Goal: Information Seeking & Learning: Learn about a topic

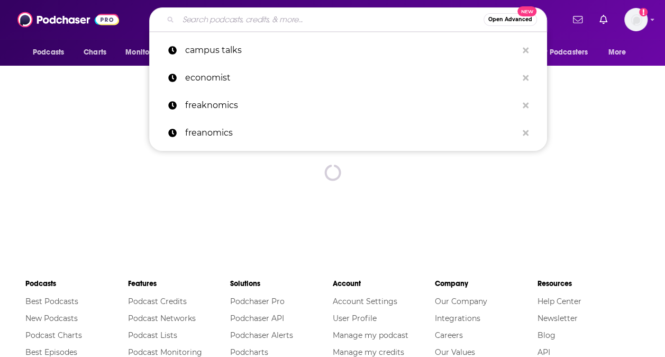
click at [277, 21] on input "Search podcasts, credits, & more..." at bounding box center [330, 19] width 305 height 17
paste input "The Middle Market Growth Conversations"
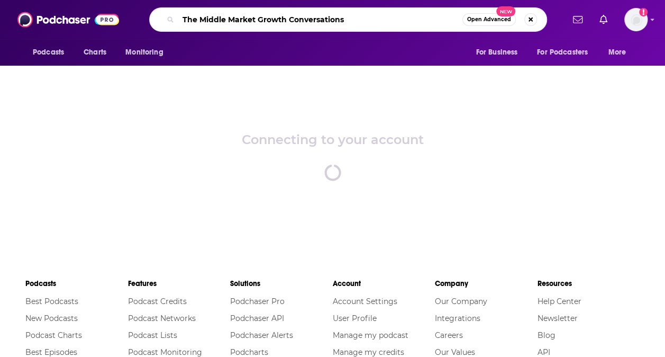
type input "The Middle Market Growth Conversations"
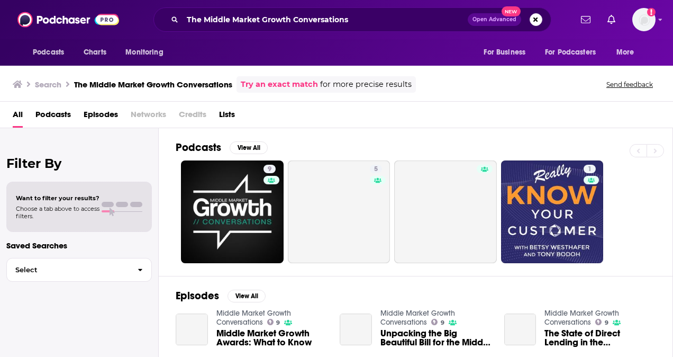
click at [56, 115] on span "Podcasts" at bounding box center [52, 117] width 35 height 22
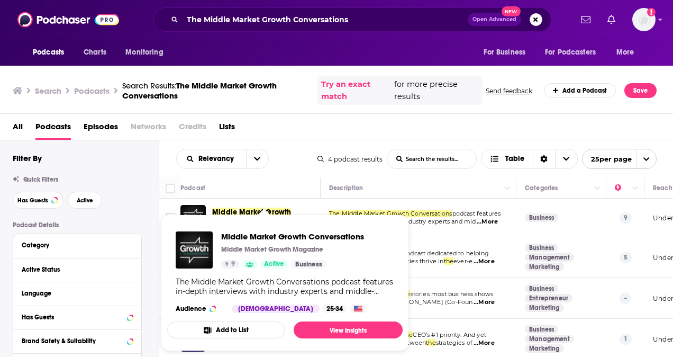
click at [234, 214] on span "Middle Market Growth Conversations Middle Market Growth Magazine 9 Active Busin…" at bounding box center [285, 282] width 248 height 149
click at [228, 208] on span "Middle Market Growth Conversations Middle Market Growth Magazine 9 Active Busin…" at bounding box center [285, 282] width 248 height 149
click at [331, 331] on link "View Insights" at bounding box center [348, 329] width 109 height 17
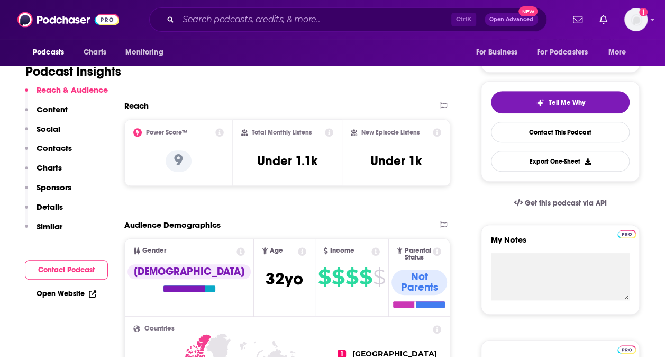
scroll to position [204, 0]
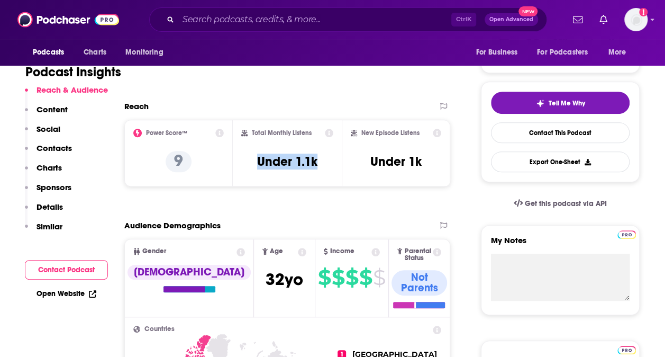
drag, startPoint x: 253, startPoint y: 164, endPoint x: 338, endPoint y: 163, distance: 85.2
click at [338, 163] on div "Total Monthly Listens Under 1.1k" at bounding box center [287, 153] width 109 height 67
copy h3 "Under 1.1k"
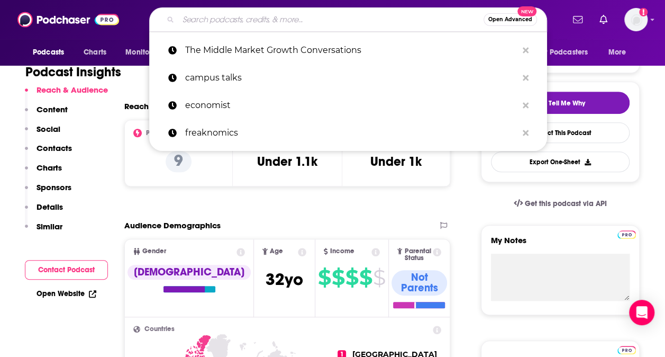
click at [256, 21] on input "Search podcasts, credits, & more..." at bounding box center [330, 19] width 305 height 17
paste input "The Private Equity Podcast, by Raw Selection"
type input "The Private Equity Podcast, by Raw Selection"
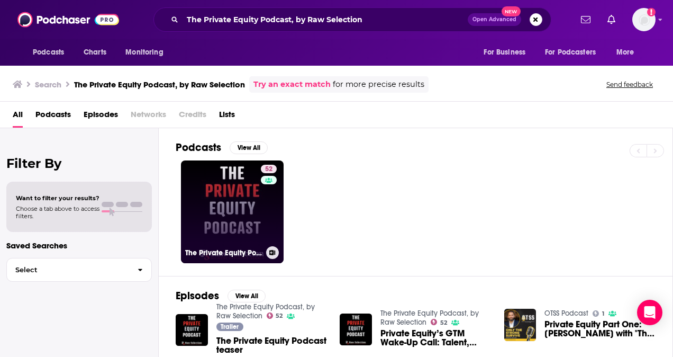
click at [238, 191] on link "52 The Private Equity Podcast, by Raw Selection" at bounding box center [232, 211] width 103 height 103
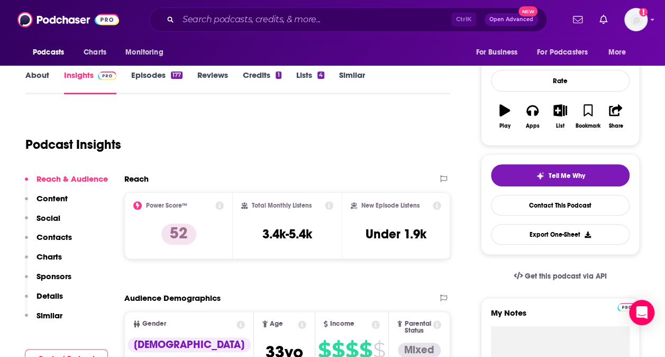
scroll to position [132, 0]
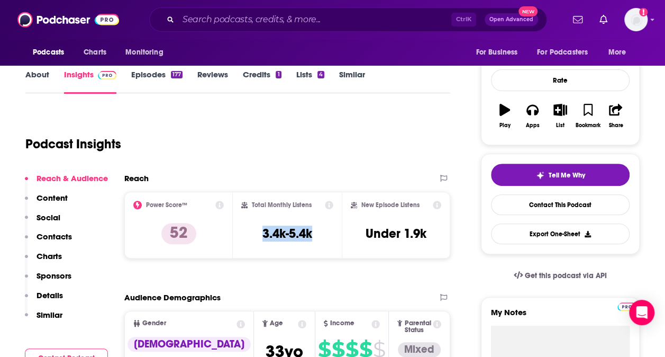
drag, startPoint x: 251, startPoint y: 233, endPoint x: 322, endPoint y: 235, distance: 71.0
click at [322, 235] on div "Total Monthly Listens 3.4k-5.4k" at bounding box center [287, 225] width 92 height 49
copy h3 "3.4k-5.4k"
